Goal: Find contact information: Find contact information

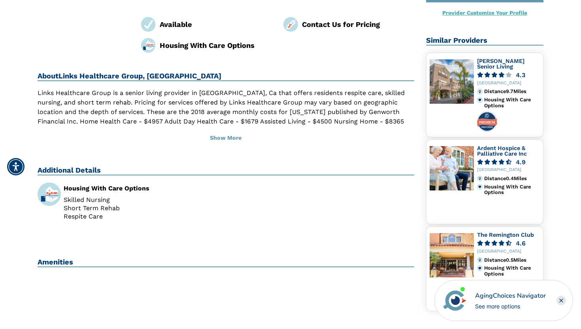
scroll to position [153, 0]
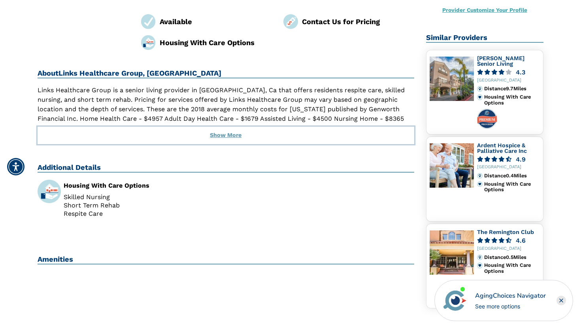
click at [232, 135] on button "Show More" at bounding box center [226, 135] width 377 height 17
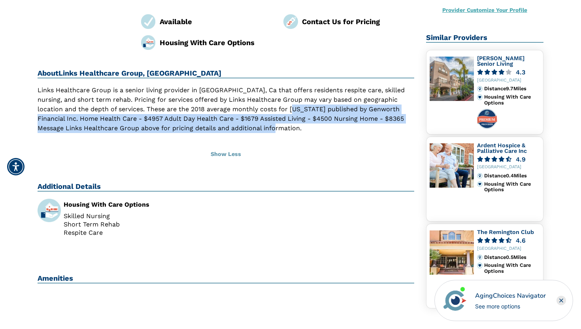
drag, startPoint x: 270, startPoint y: 127, endPoint x: 263, endPoint y: 111, distance: 16.7
click at [263, 111] on p "Links Healthcare Group is a senior living provider in [GEOGRAPHIC_DATA], Ca tha…" at bounding box center [226, 108] width 377 height 47
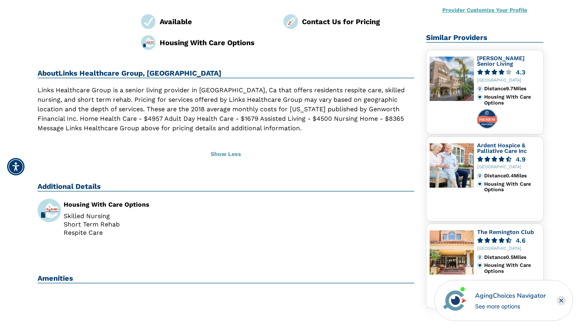
click at [229, 105] on p "Links Healthcare Group is a senior living provider in [GEOGRAPHIC_DATA], Ca tha…" at bounding box center [226, 108] width 377 height 47
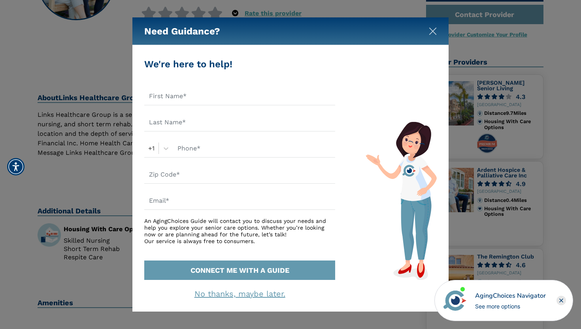
click at [430, 33] on img "Close" at bounding box center [433, 31] width 8 height 8
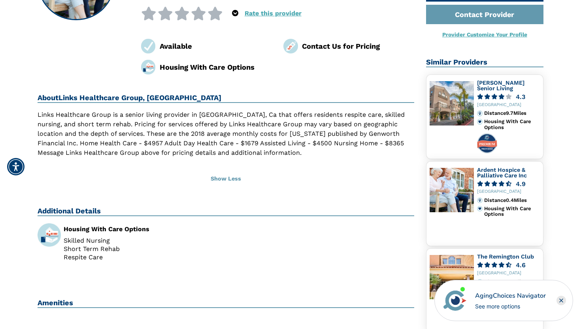
click at [332, 145] on p "Links Healthcare Group is a senior living provider in [GEOGRAPHIC_DATA], Ca tha…" at bounding box center [226, 133] width 377 height 47
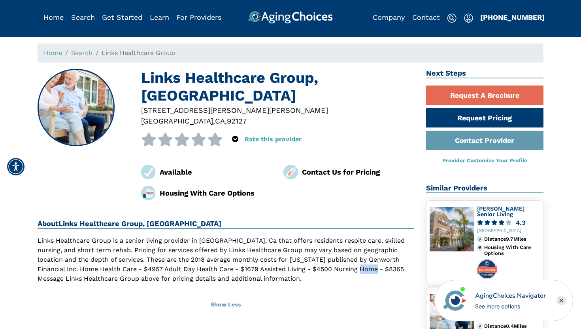
scroll to position [0, 0]
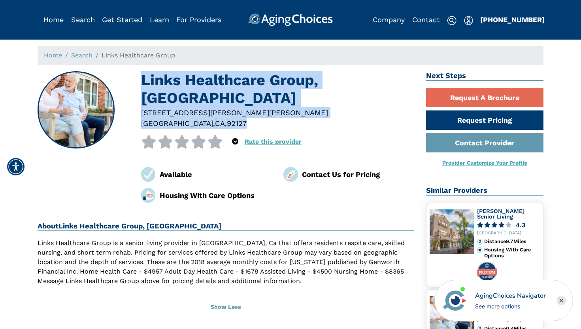
drag, startPoint x: 223, startPoint y: 125, endPoint x: 140, endPoint y: 82, distance: 93.2
click at [140, 82] on div "Links Healthcare Group, [GEOGRAPHIC_DATA] [STREET_ADDRESS][PERSON_NAME][PERSON_…" at bounding box center [226, 136] width 377 height 131
copy div "Links Healthcare Group, [GEOGRAPHIC_DATA] [STREET_ADDRESS][PERSON_NAME][PERSON_…"
